Goal: Information Seeking & Learning: Understand process/instructions

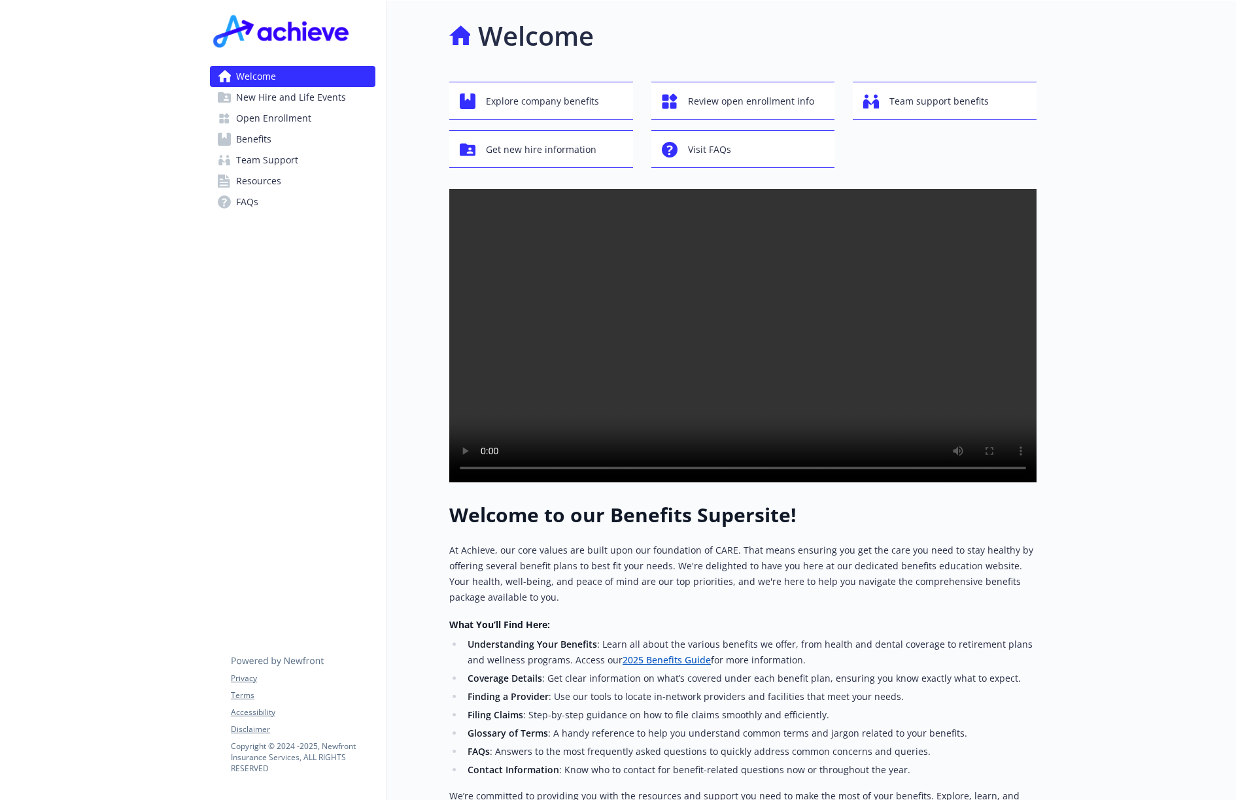
click at [271, 98] on span "New Hire and Life Events" at bounding box center [291, 97] width 110 height 21
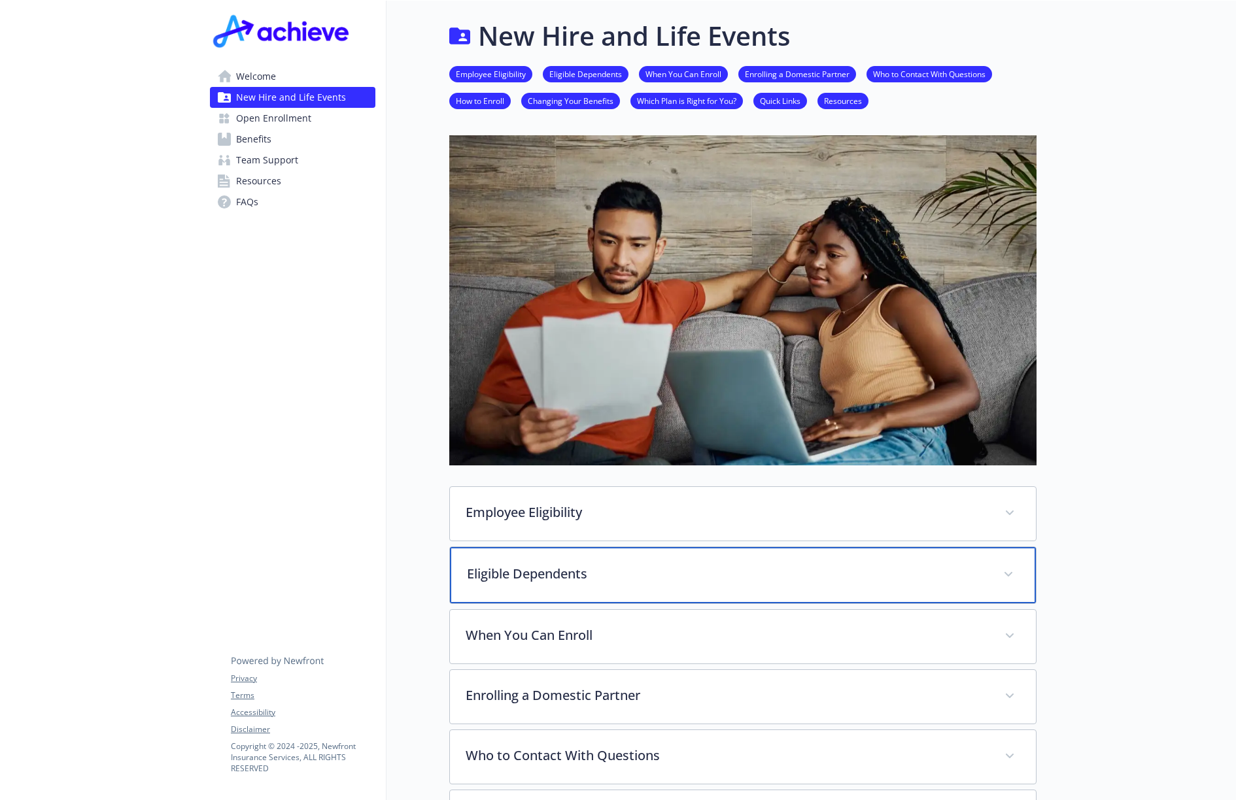
click at [552, 576] on p "Eligible Dependents" at bounding box center [727, 574] width 520 height 20
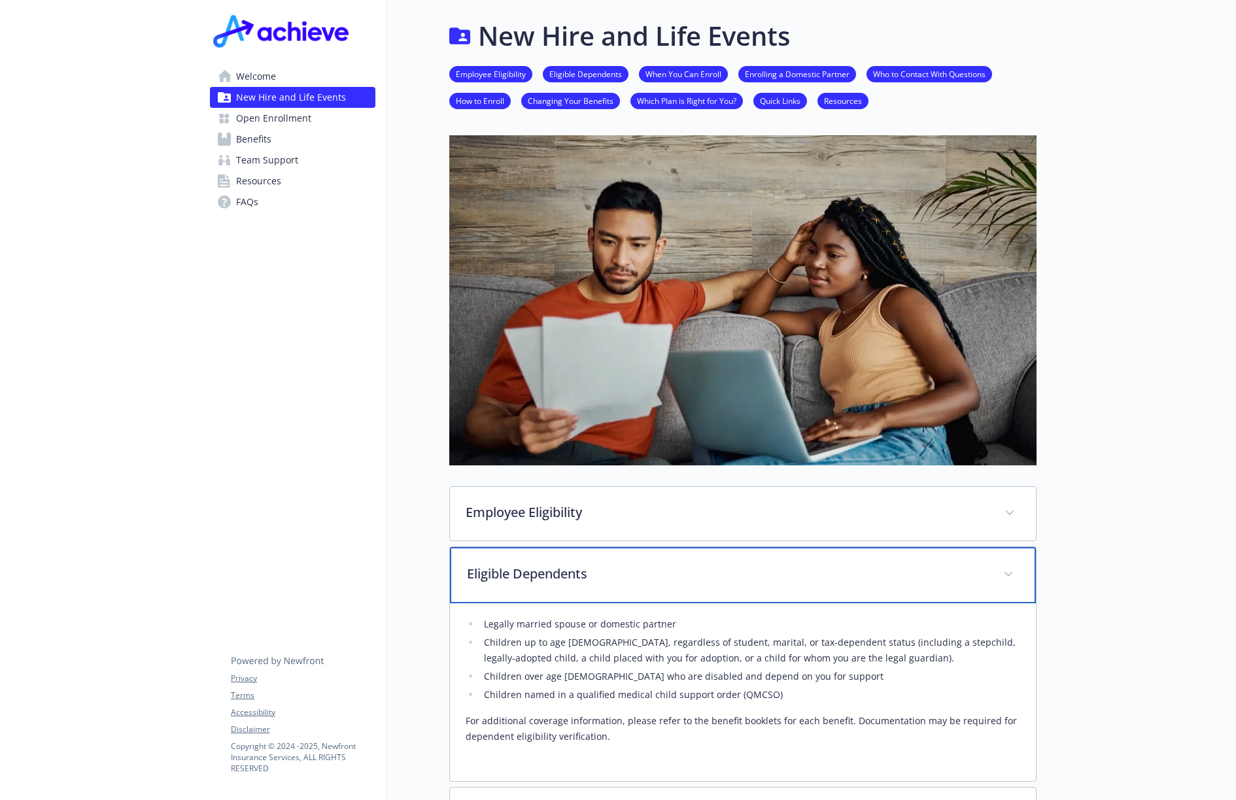
click at [545, 556] on div "Eligible Dependents" at bounding box center [743, 575] width 586 height 56
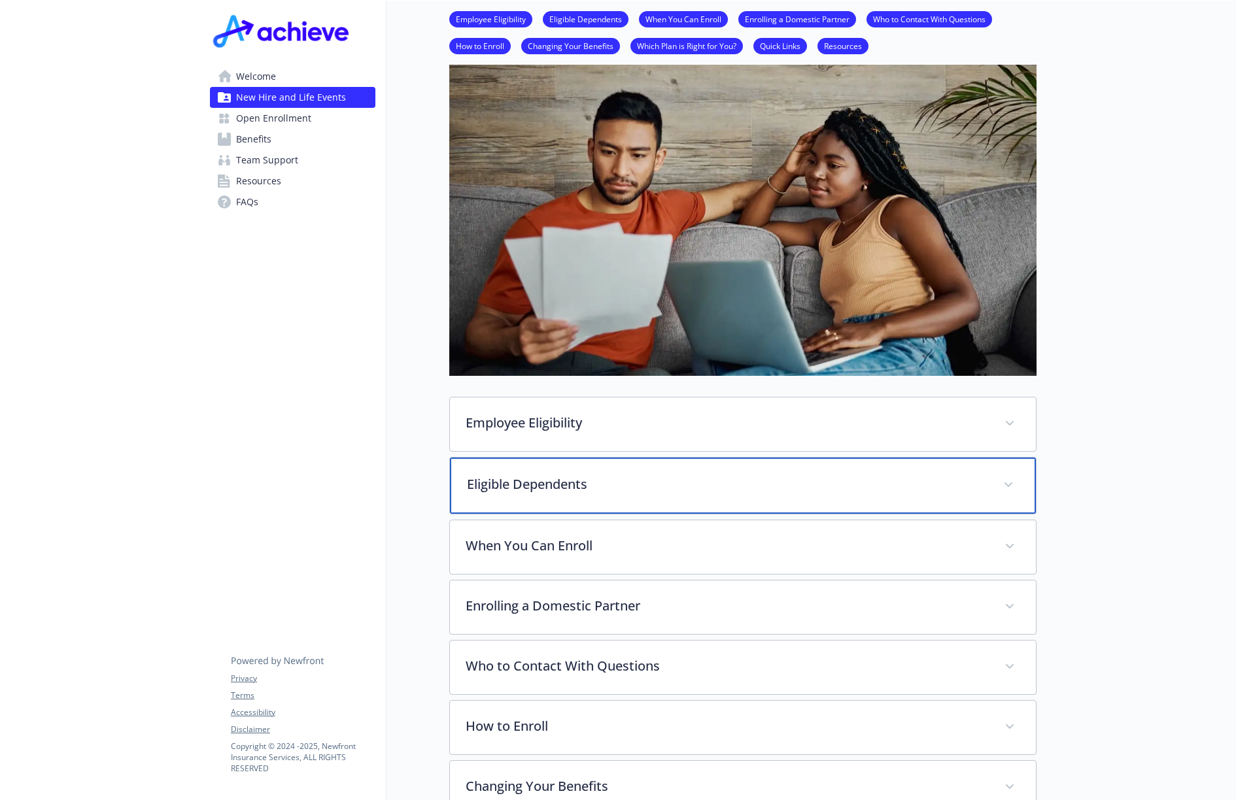
scroll to position [92, 0]
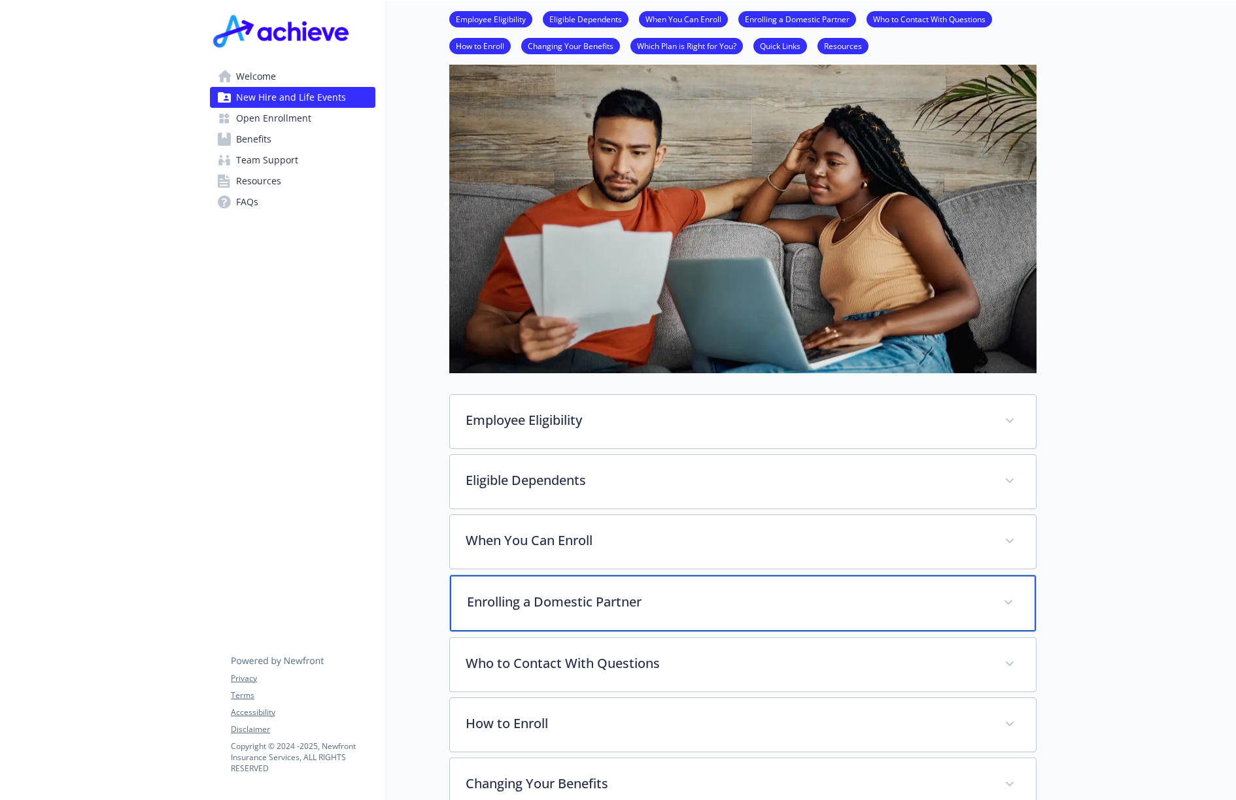
click at [551, 597] on p "Enrolling a Domestic Partner" at bounding box center [727, 602] width 520 height 20
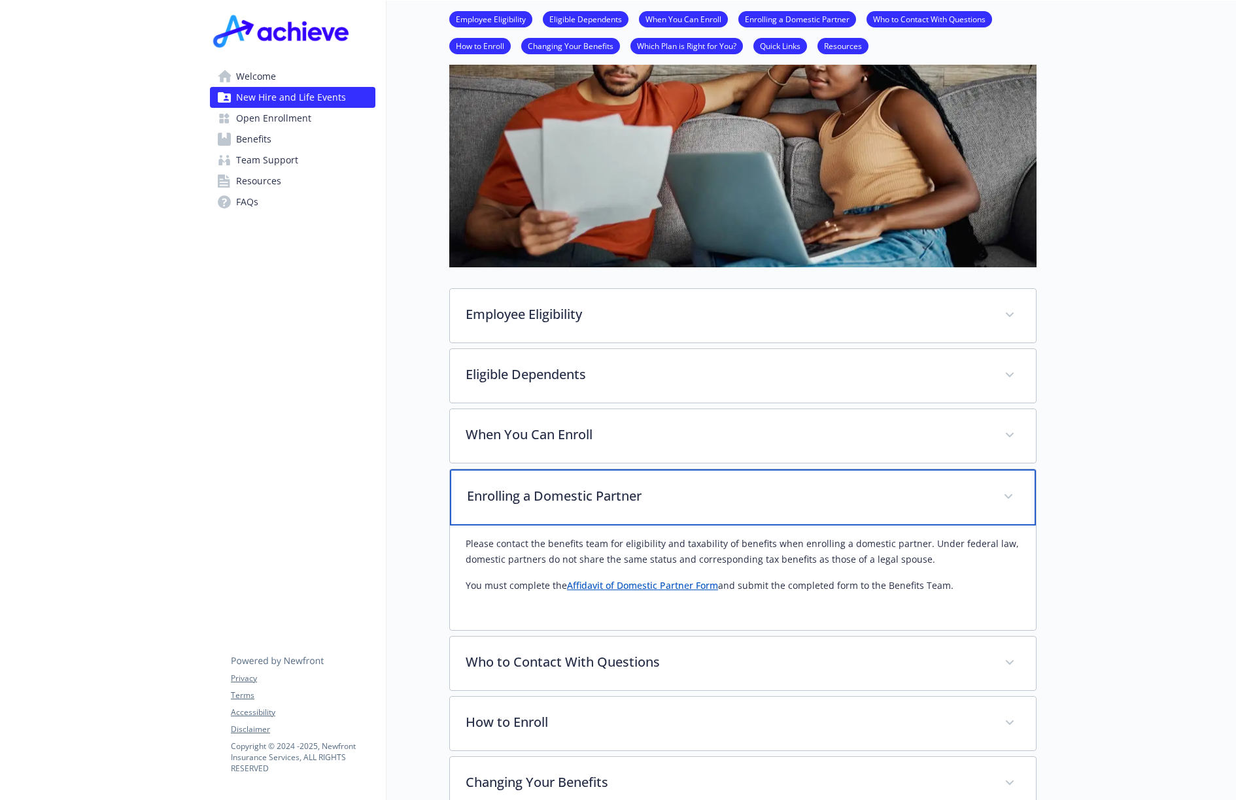
scroll to position [208, 0]
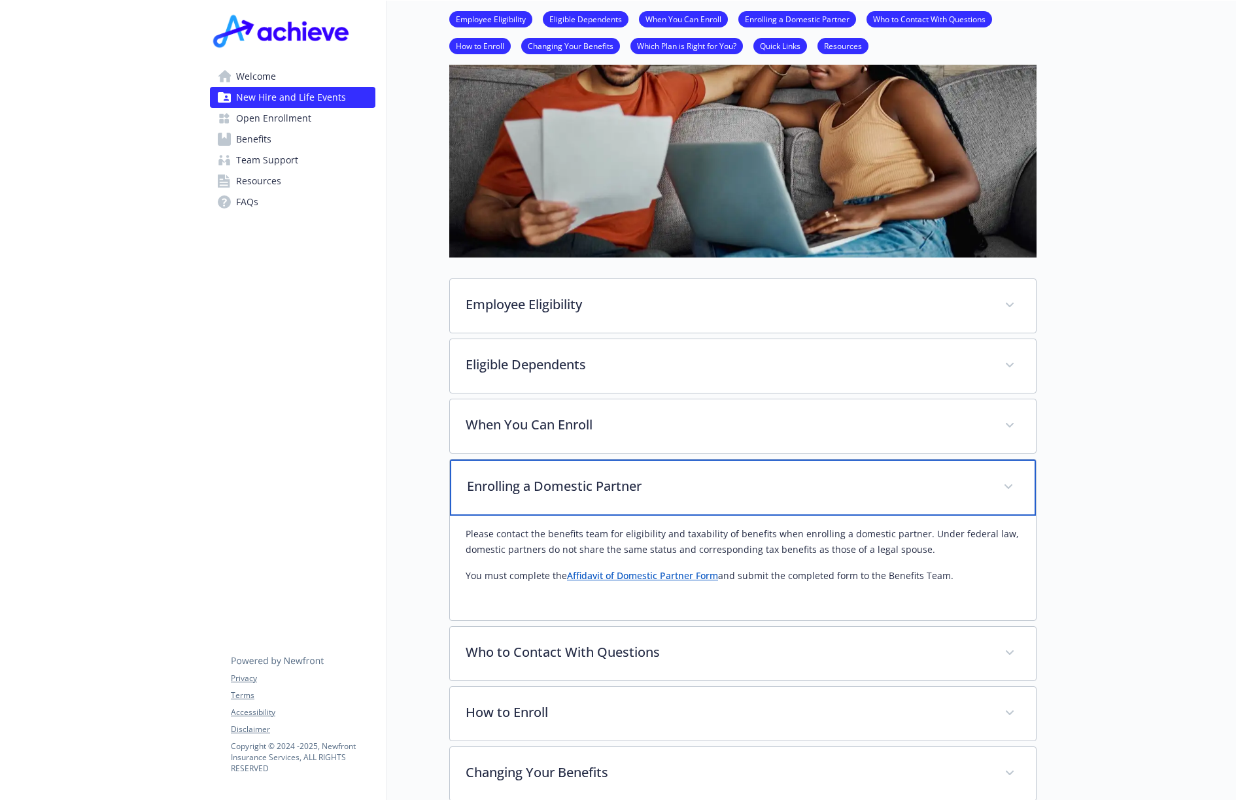
click at [626, 489] on p "Enrolling a Domestic Partner" at bounding box center [727, 487] width 520 height 20
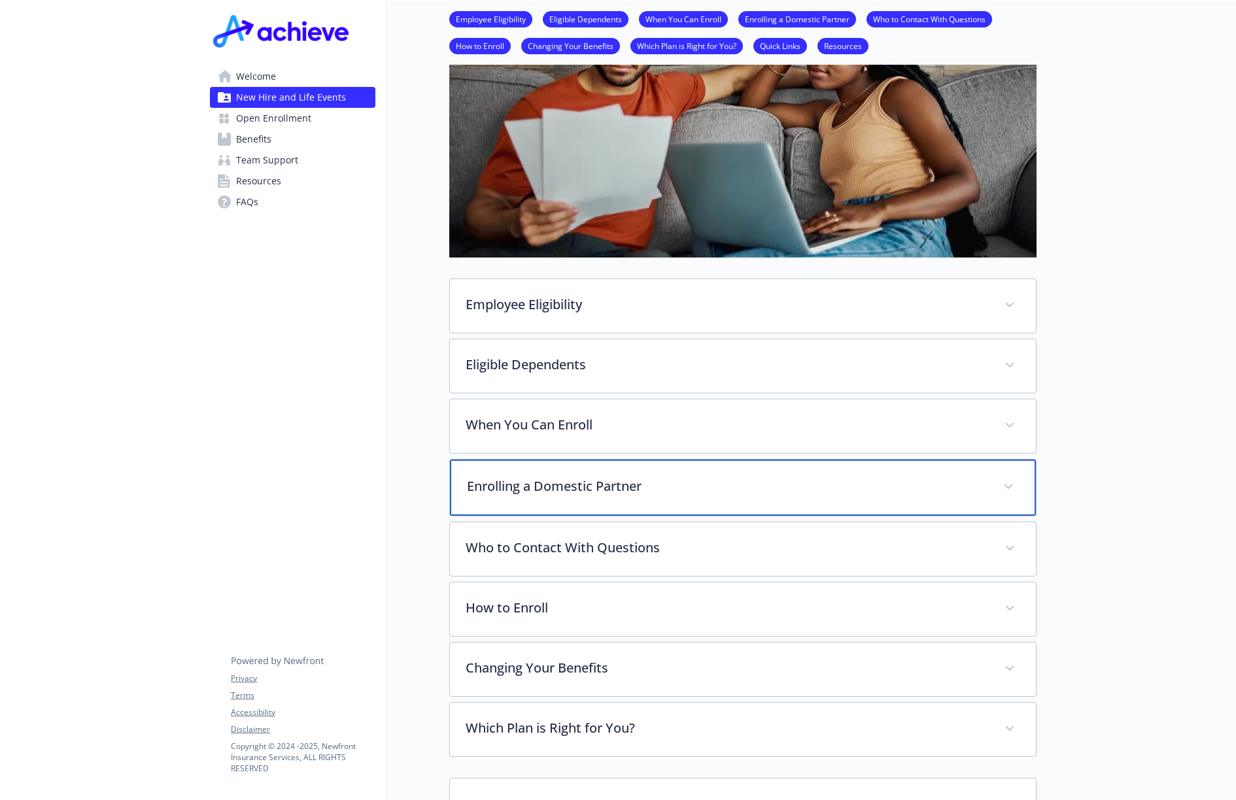
click at [609, 505] on div "Enrolling a Domestic Partner" at bounding box center [743, 488] width 586 height 56
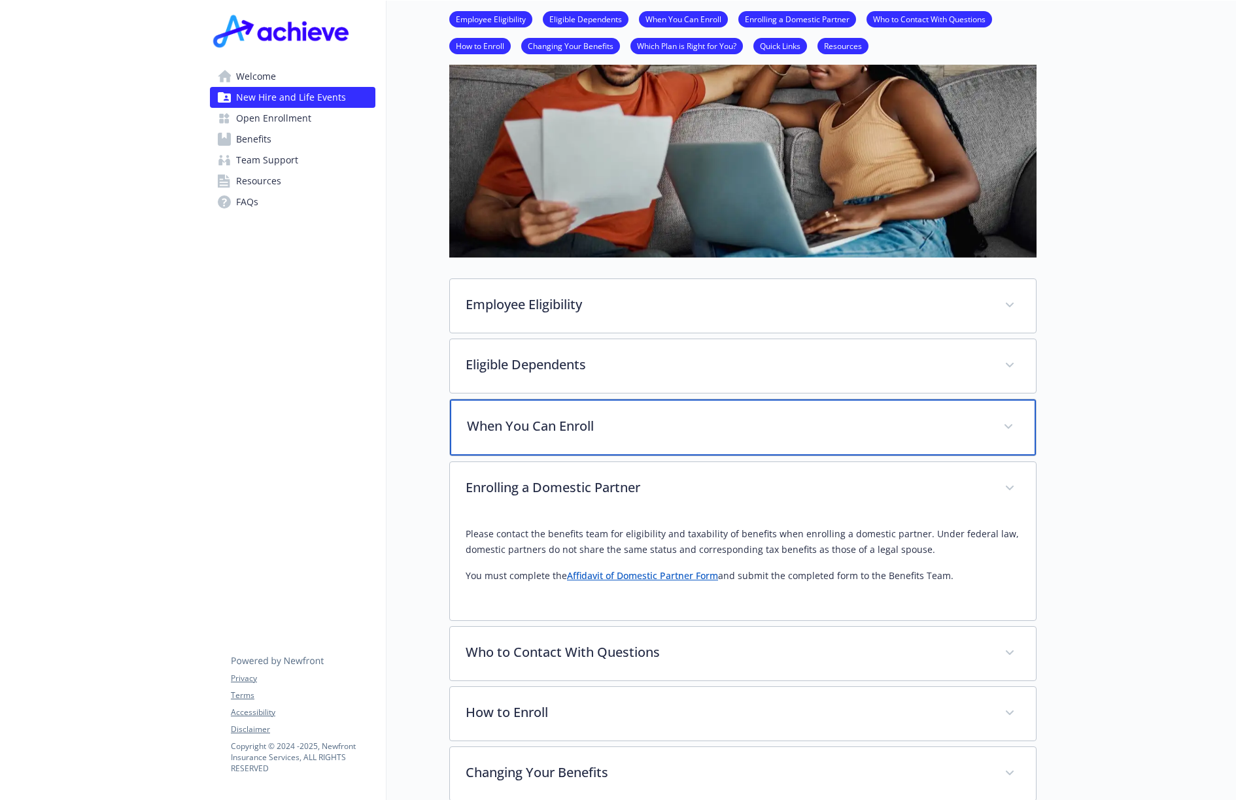
click at [722, 422] on p "When You Can Enroll" at bounding box center [727, 426] width 520 height 20
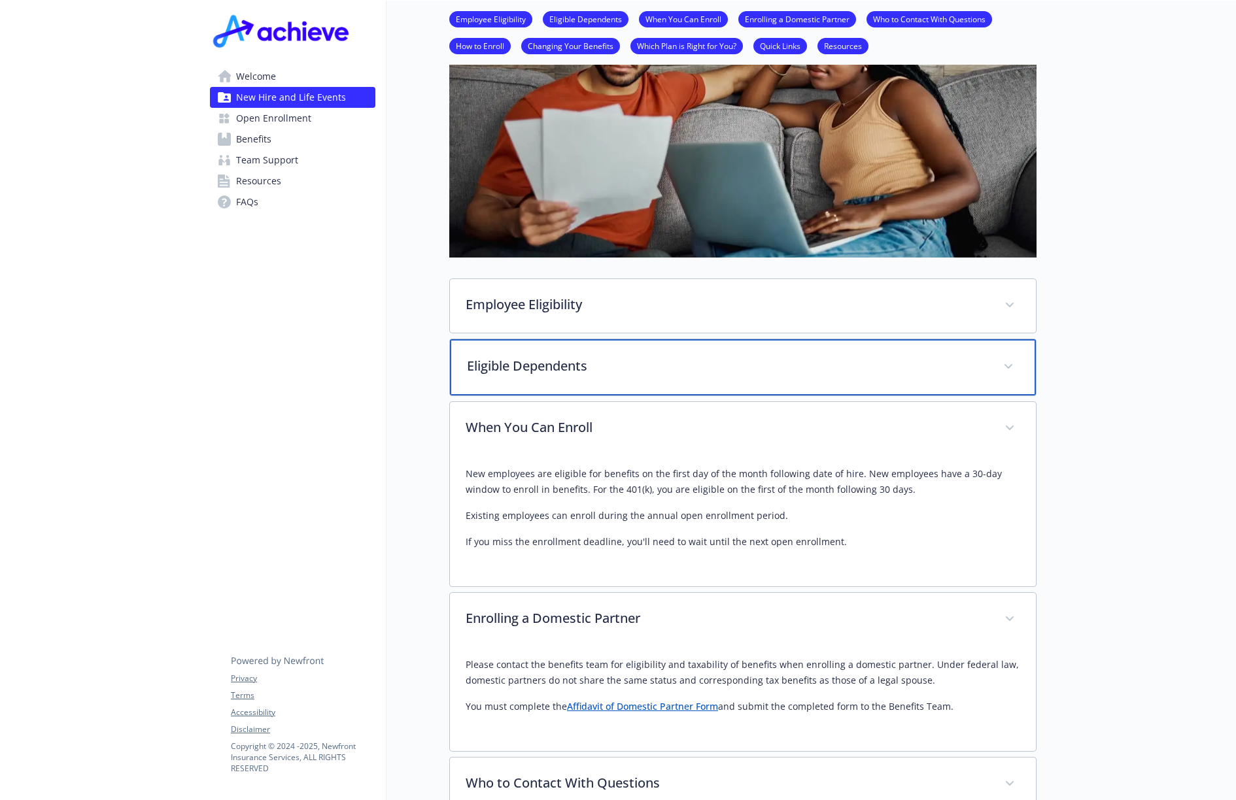
click at [960, 371] on p "Eligible Dependents" at bounding box center [727, 366] width 520 height 20
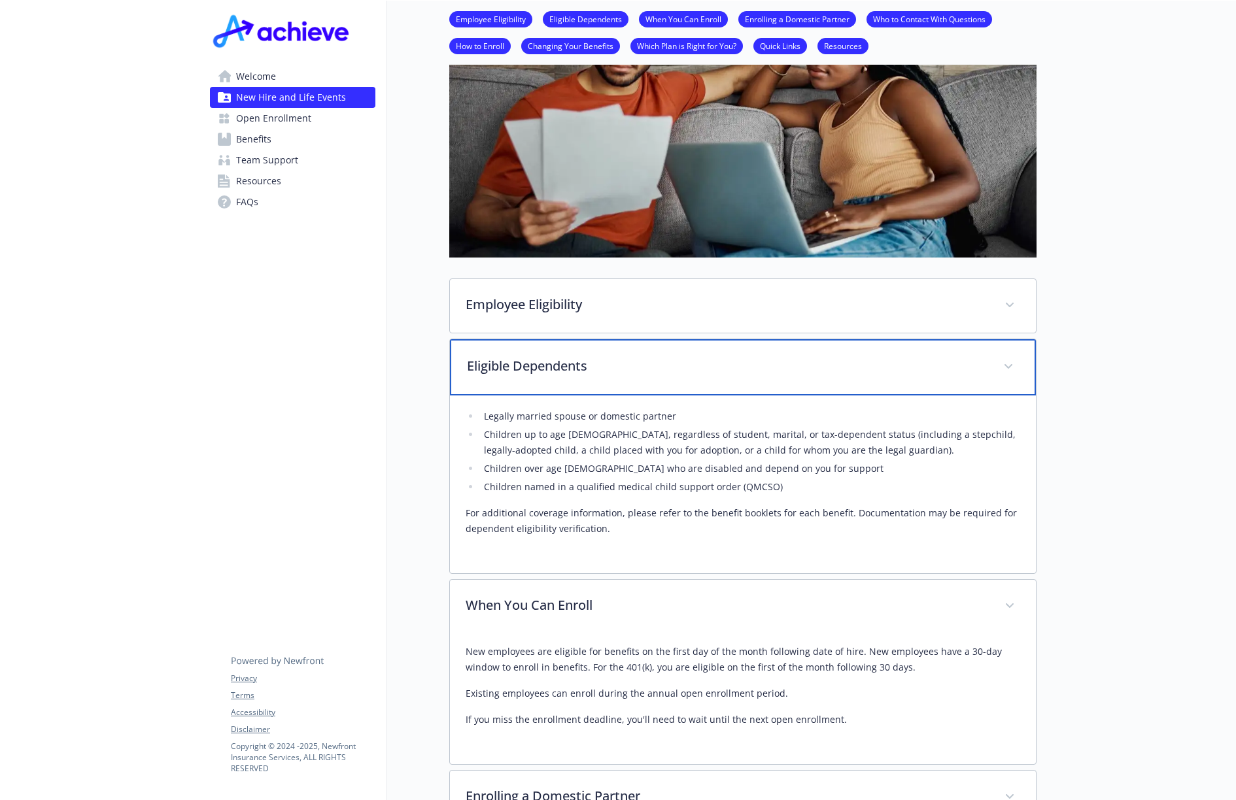
click at [956, 372] on p "Eligible Dependents" at bounding box center [727, 366] width 520 height 20
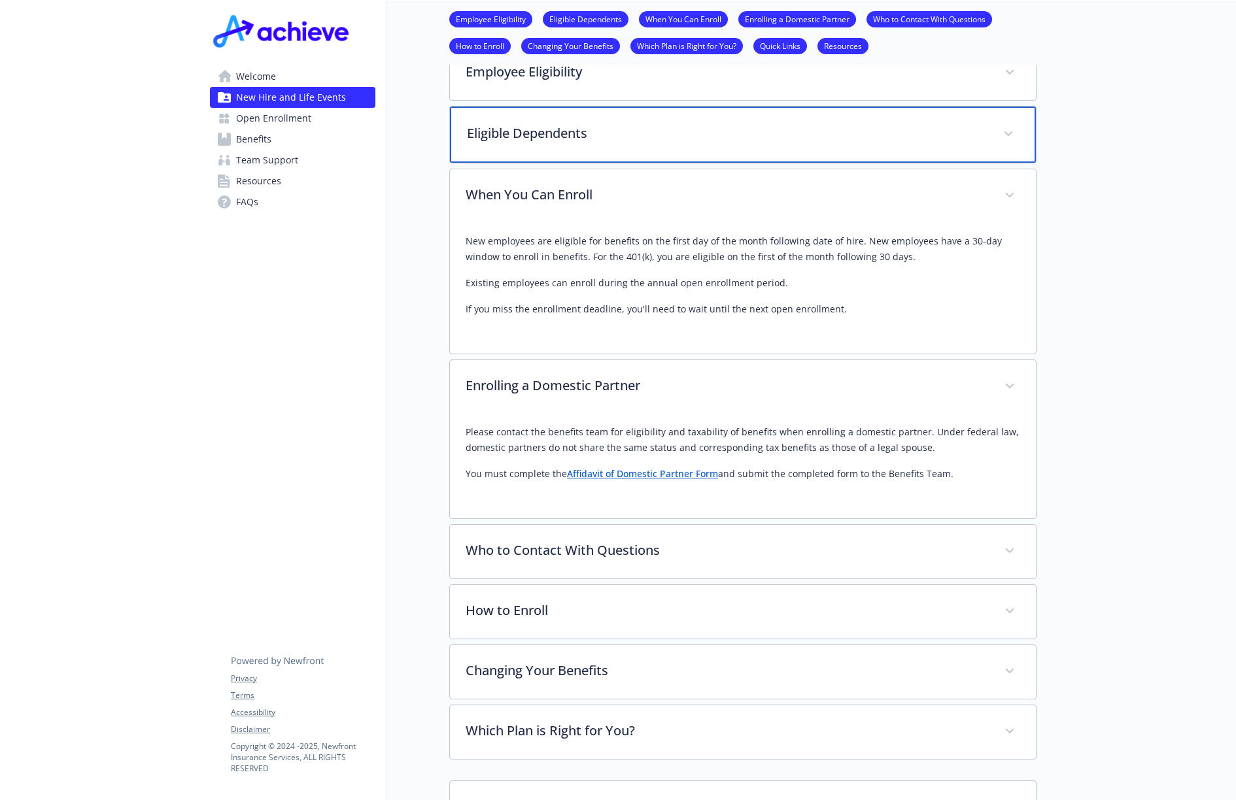
scroll to position [490, 0]
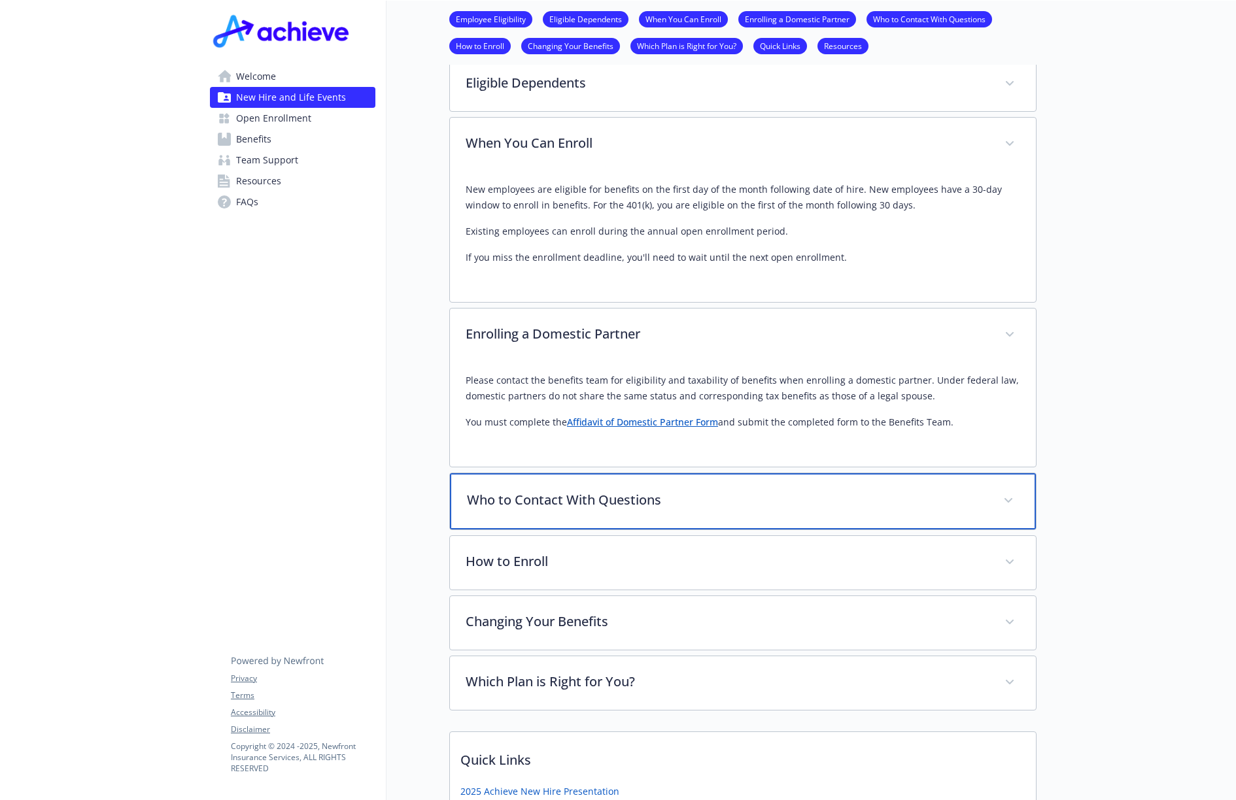
click at [713, 492] on p "Who to Contact With Questions" at bounding box center [727, 500] width 520 height 20
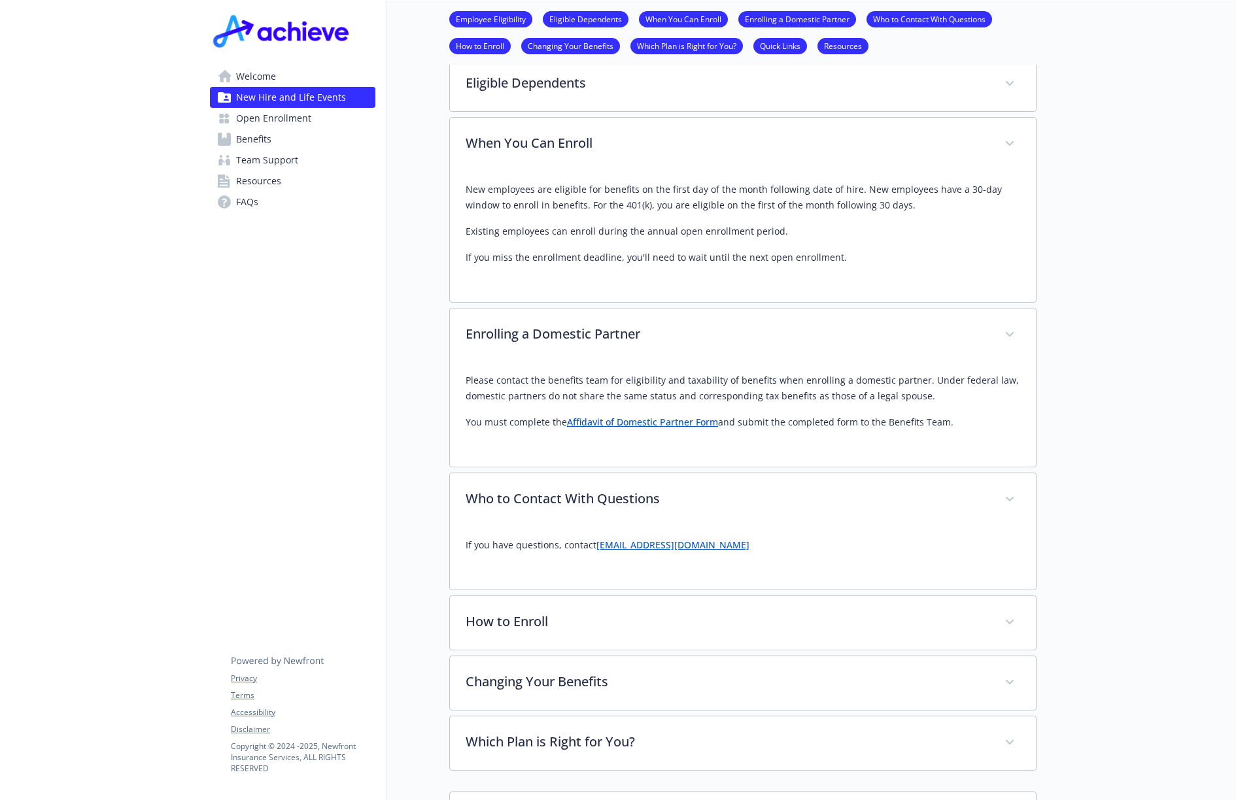
click at [658, 549] on link "[EMAIL_ADDRESS][DOMAIN_NAME]" at bounding box center [672, 545] width 153 height 12
drag, startPoint x: 708, startPoint y: 545, endPoint x: 596, endPoint y: 548, distance: 111.8
click at [596, 548] on p "If you have questions, contact [EMAIL_ADDRESS][DOMAIN_NAME]" at bounding box center [742, 545] width 554 height 16
copy link "[EMAIL_ADDRESS][DOMAIN_NAME]"
